Goal: Task Accomplishment & Management: Complete application form

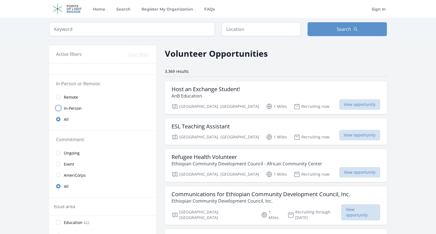
click at [57, 106] on input "radio" at bounding box center [58, 108] width 4 height 4
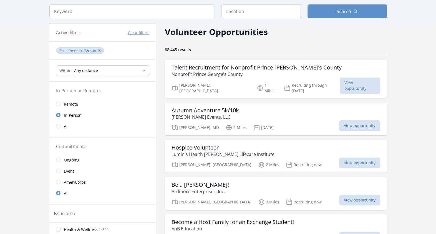
scroll to position [69, 0]
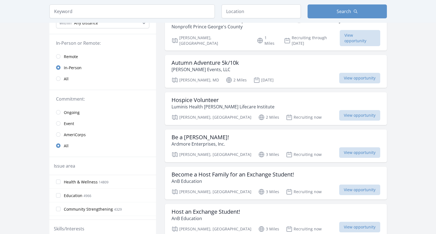
click at [59, 124] on link "Event" at bounding box center [102, 123] width 107 height 11
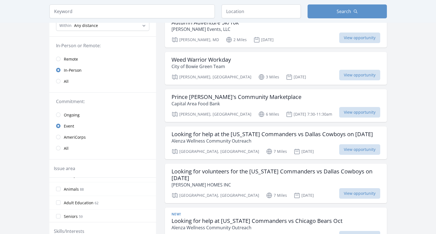
scroll to position [34, 0]
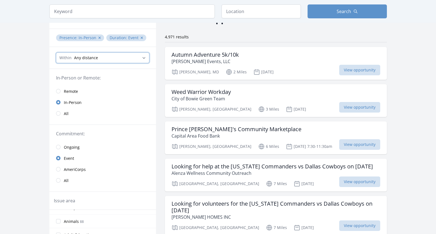
click at [139, 58] on select "Any distance , 5 Miles , 20 Miles , 50 Miles , 100 Miles" at bounding box center [102, 58] width 93 height 11
select select "8046"
click at [56, 53] on select "Any distance , 5 Miles , 20 Miles , 50 Miles , 100 Miles" at bounding box center [102, 58] width 93 height 11
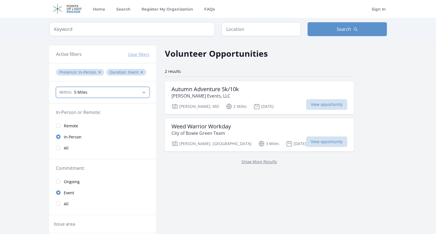
click at [102, 94] on select "Any distance , 5 Miles , 20 Miles , 50 Miles , 100 Miles" at bounding box center [102, 92] width 93 height 11
select select "all"
click at [56, 87] on select "Any distance , 5 Miles , 20 Miles , 50 Miles , 100 Miles" at bounding box center [102, 92] width 93 height 11
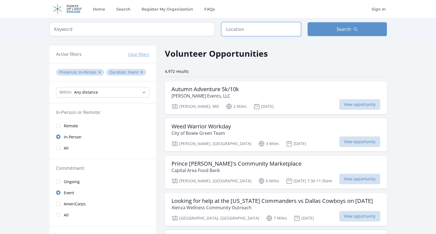
click at [251, 31] on input "text" at bounding box center [261, 29] width 79 height 14
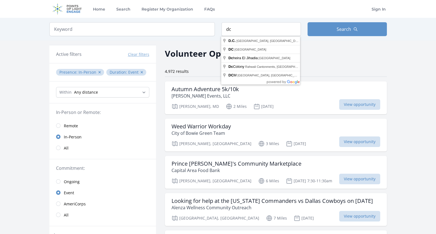
type input "D.C., [GEOGRAPHIC_DATA], [GEOGRAPHIC_DATA]"
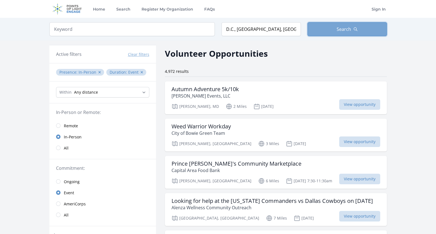
click at [346, 28] on span "Search" at bounding box center [344, 29] width 14 height 7
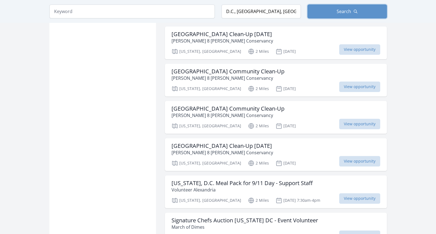
scroll to position [729, 0]
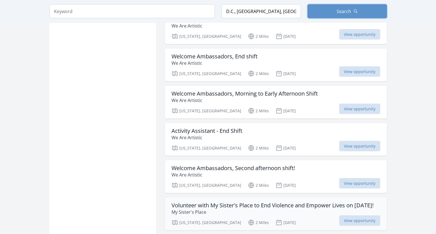
scroll to position [1424, 0]
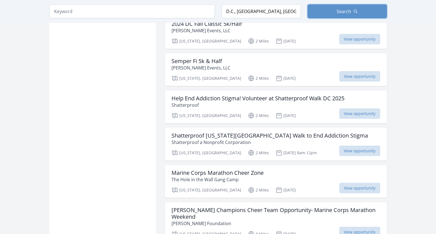
scroll to position [1667, 0]
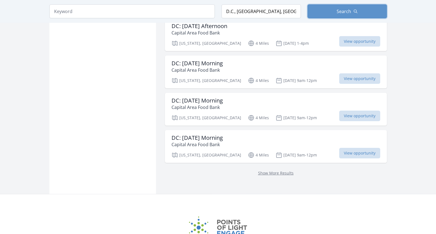
scroll to position [2234, 0]
